Goal: Task Accomplishment & Management: Use online tool/utility

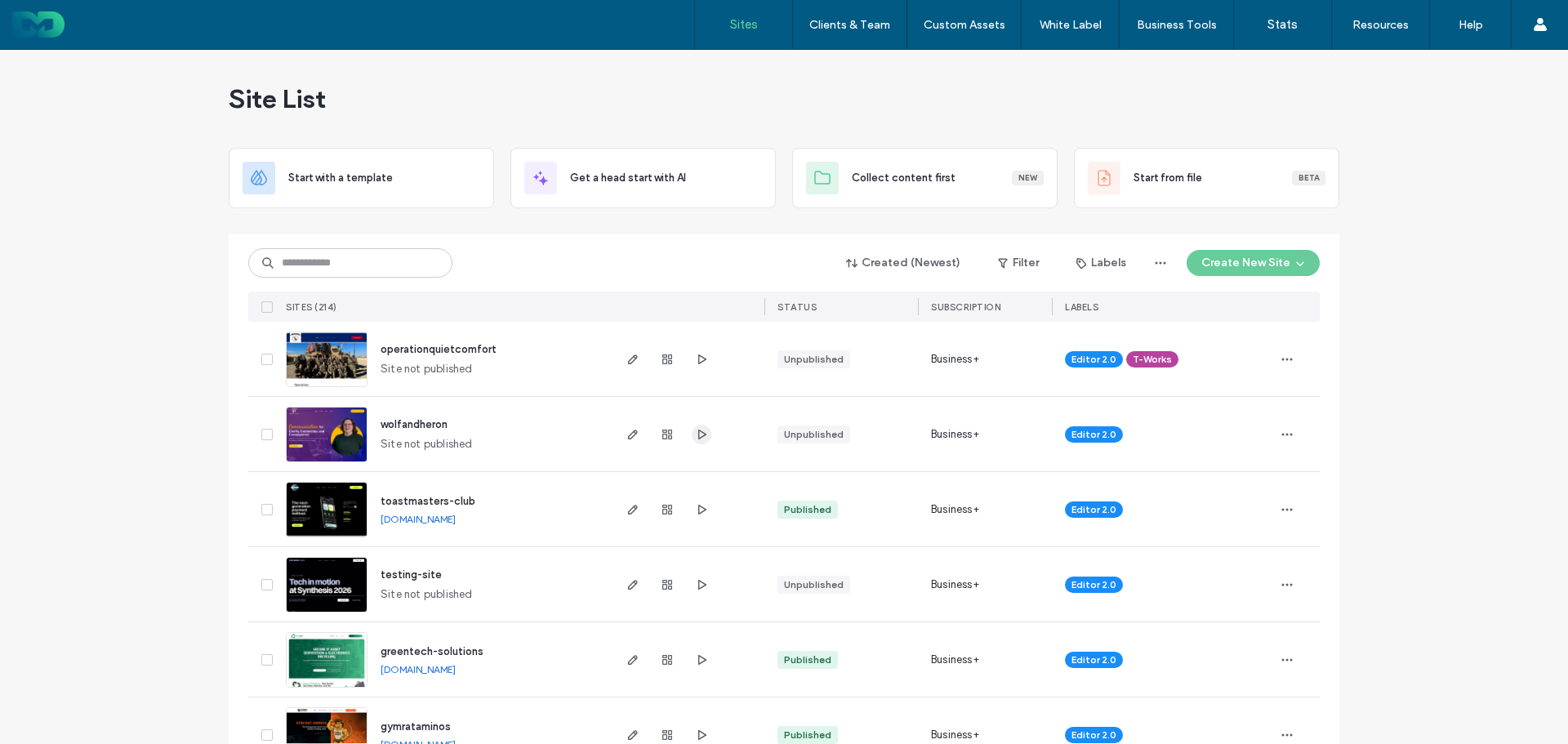
click at [703, 433] on span "button" at bounding box center [702, 435] width 20 height 20
click at [699, 432] on icon "button" at bounding box center [702, 435] width 13 height 13
click at [699, 358] on use "button" at bounding box center [703, 358] width 8 height 10
click at [1216, 262] on button "Create New Site" at bounding box center [1253, 263] width 133 height 26
click at [1289, 324] on div "Start with a template" at bounding box center [1295, 319] width 104 height 16
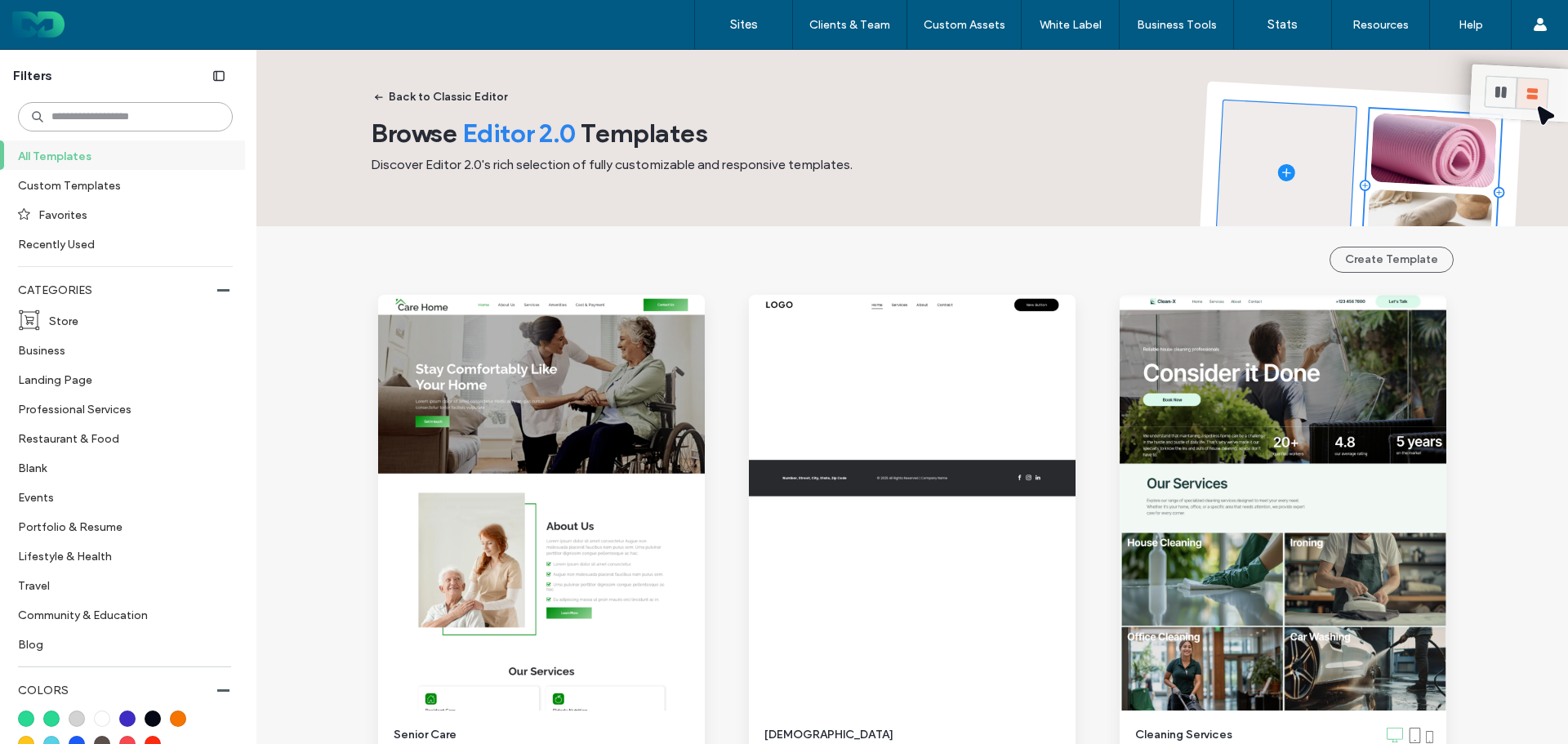
click at [161, 122] on input at bounding box center [125, 117] width 214 height 30
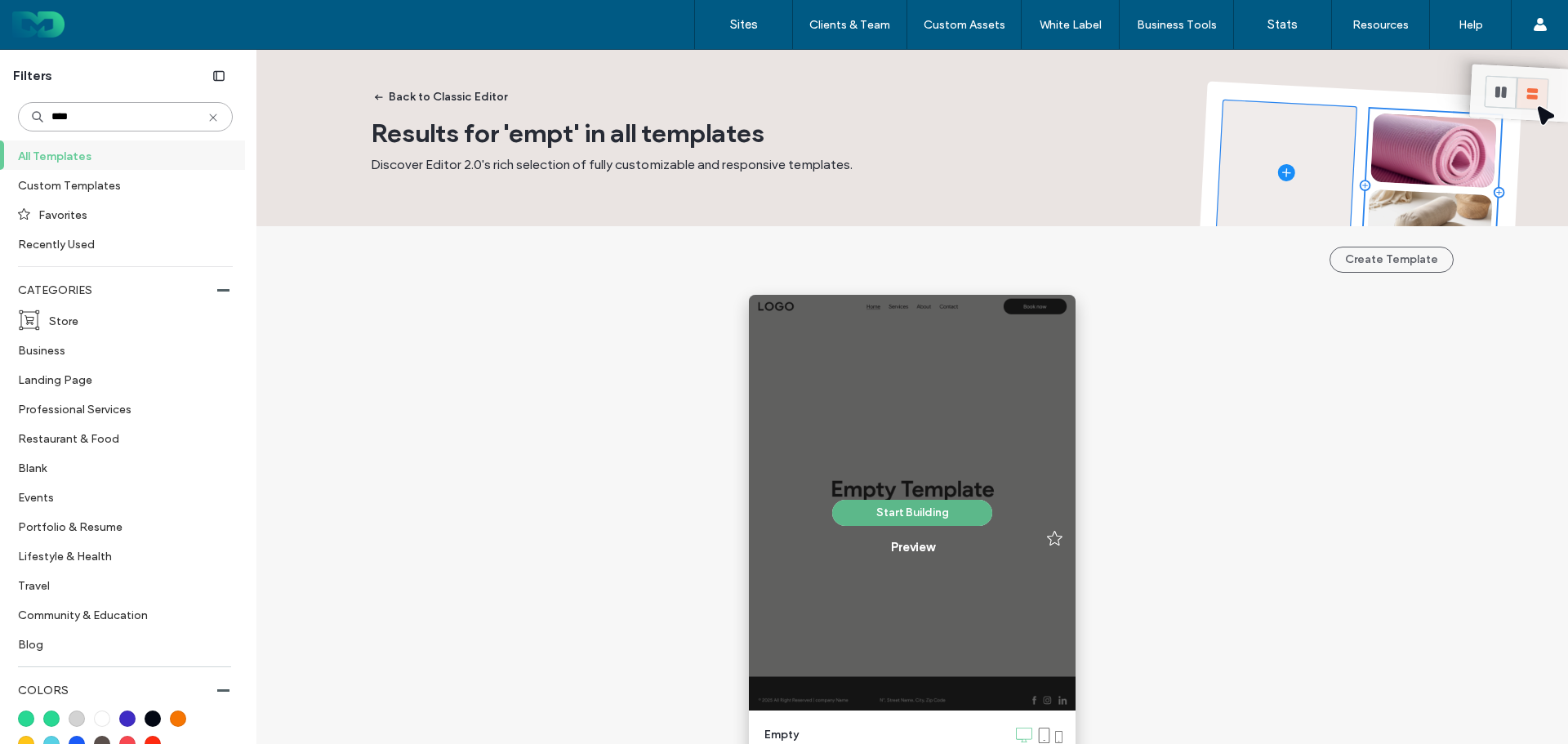
type input "****"
click at [910, 518] on button "Start Building" at bounding box center [912, 513] width 160 height 26
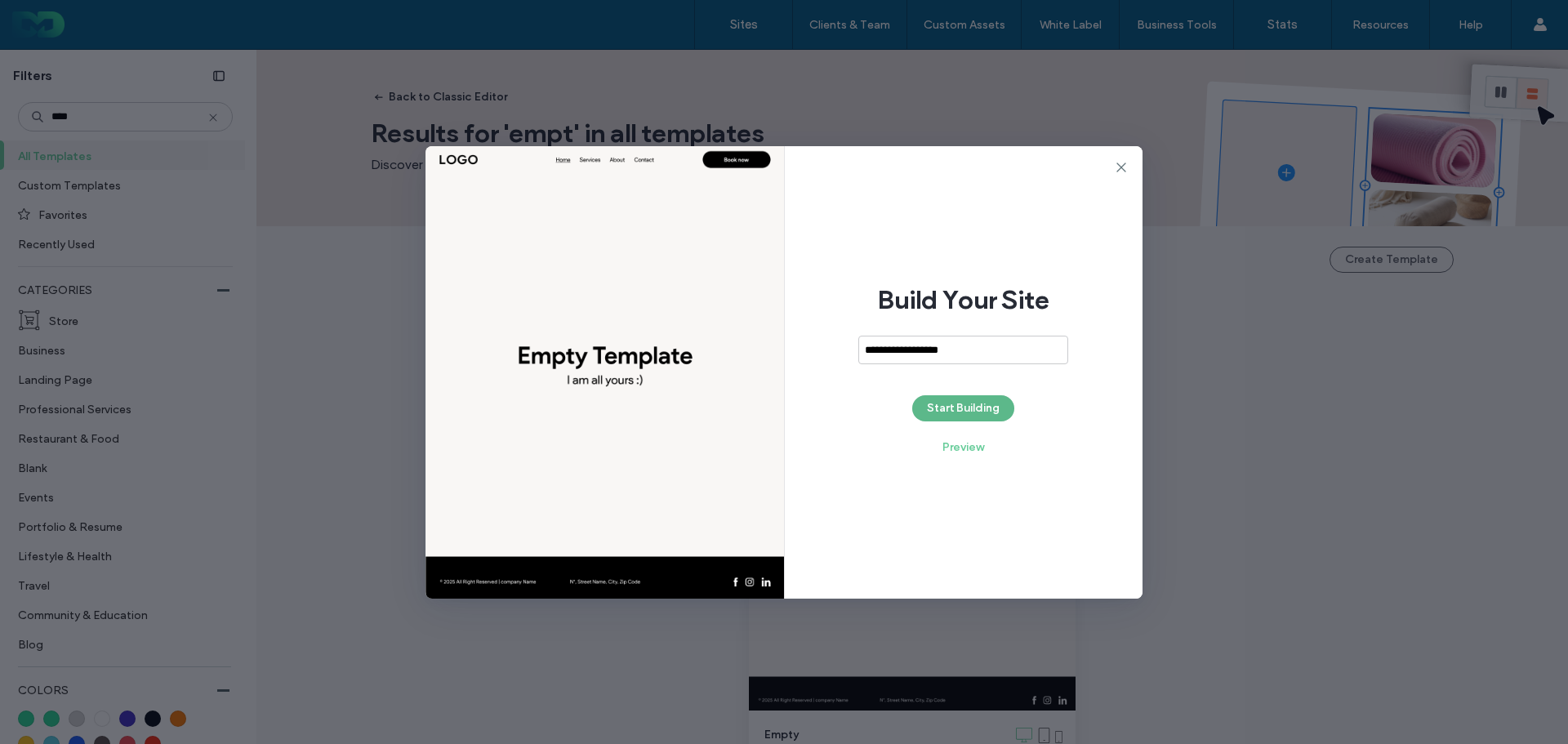
type input "**********"
click at [968, 404] on button "Start Building" at bounding box center [963, 409] width 102 height 26
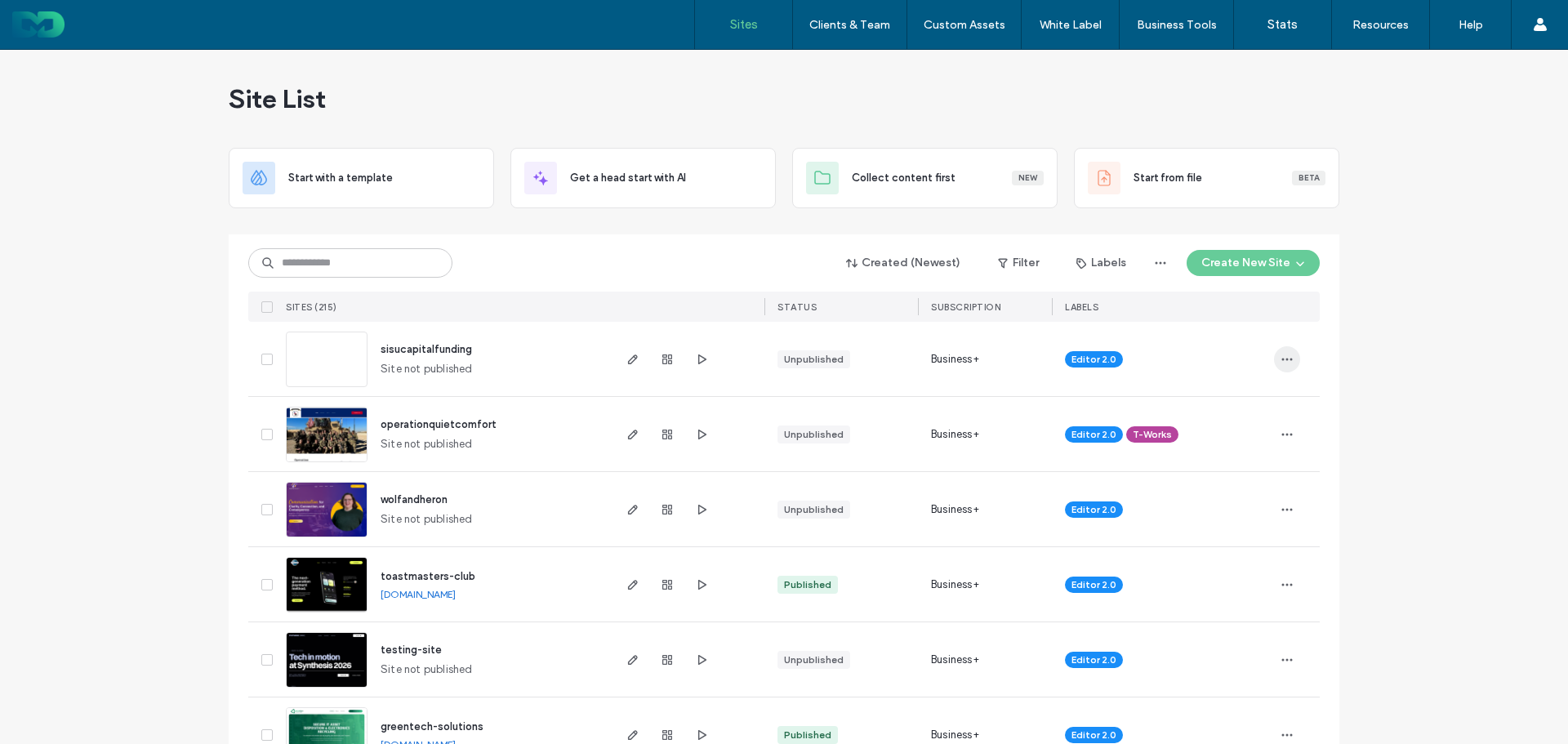
click at [1280, 358] on icon "button" at bounding box center [1287, 359] width 13 height 13
click at [1224, 413] on span "Assign Label" at bounding box center [1210, 412] width 62 height 16
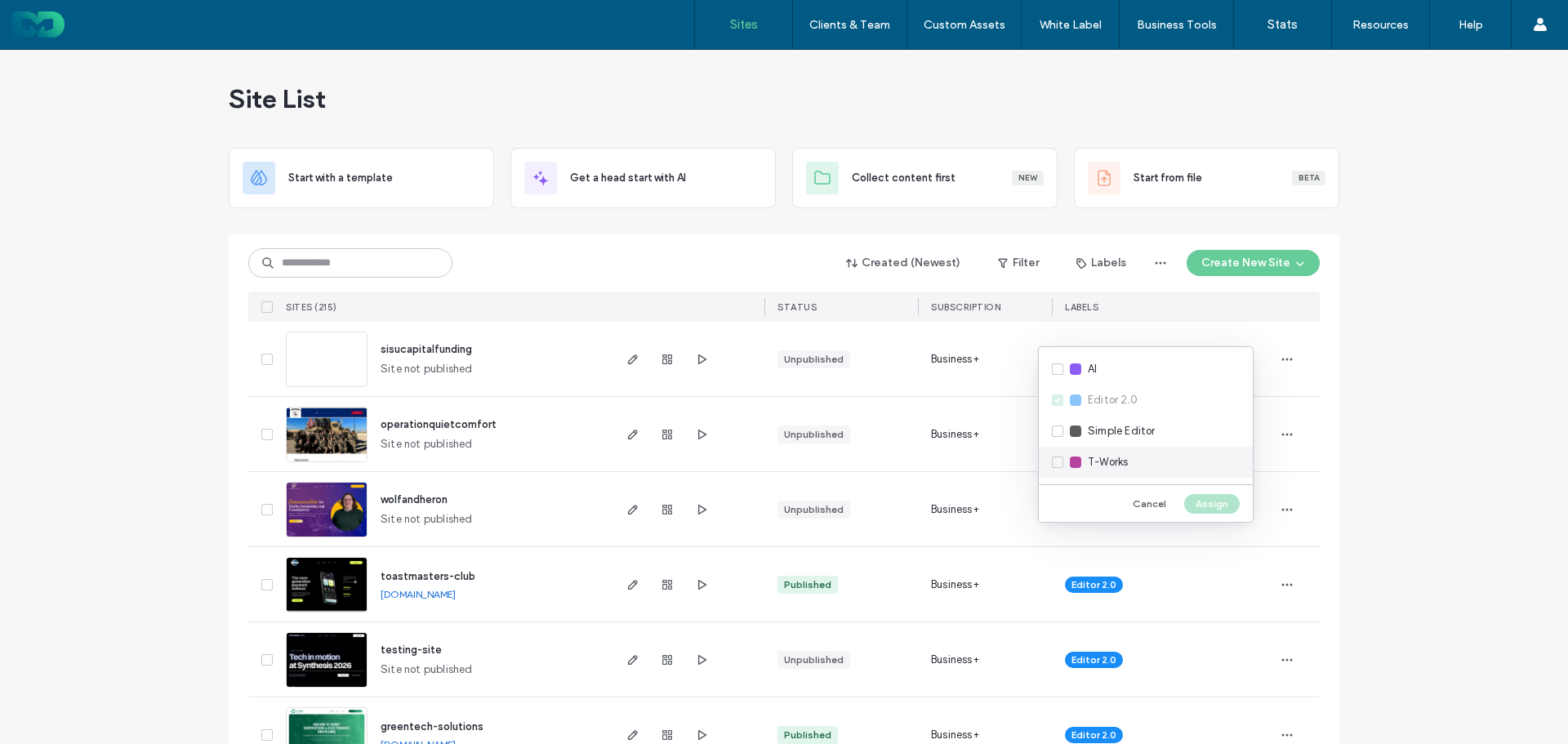
click at [1132, 455] on div "T-Works" at bounding box center [1146, 463] width 214 height 31
click at [1210, 509] on button "Assign" at bounding box center [1212, 504] width 56 height 20
